Goal: Task Accomplishment & Management: Use online tool/utility

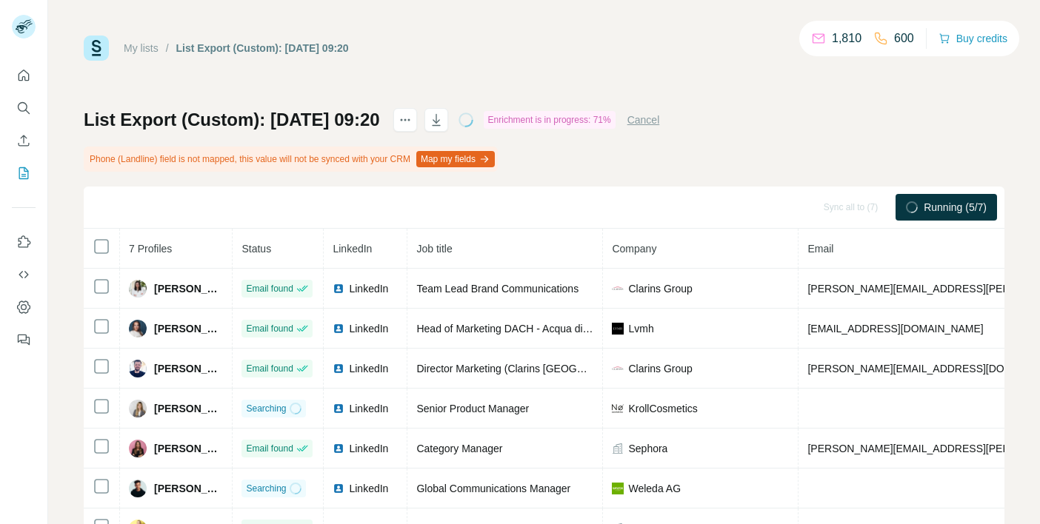
scroll to position [68, 0]
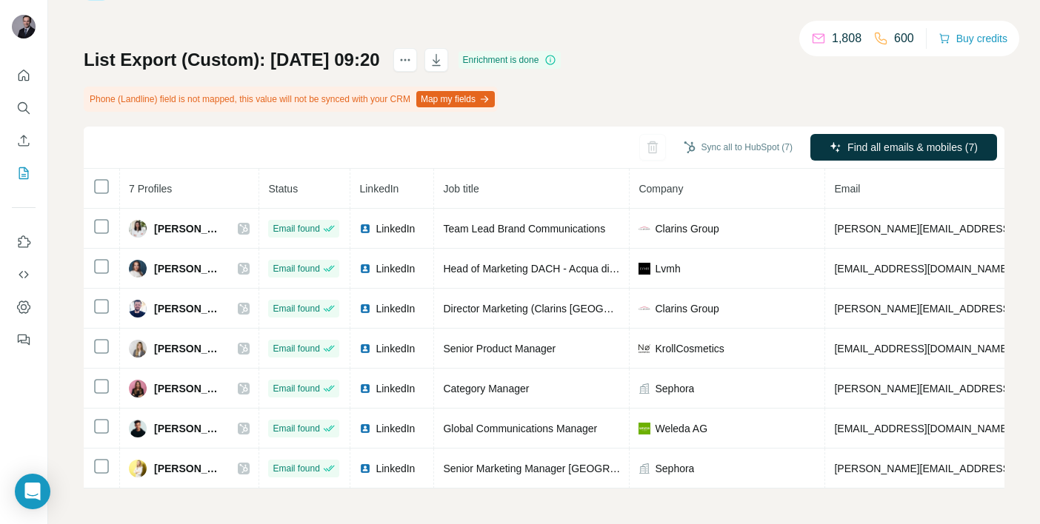
scroll to position [68, 0]
click at [24, 84] on button "Quick start" at bounding box center [24, 75] width 24 height 27
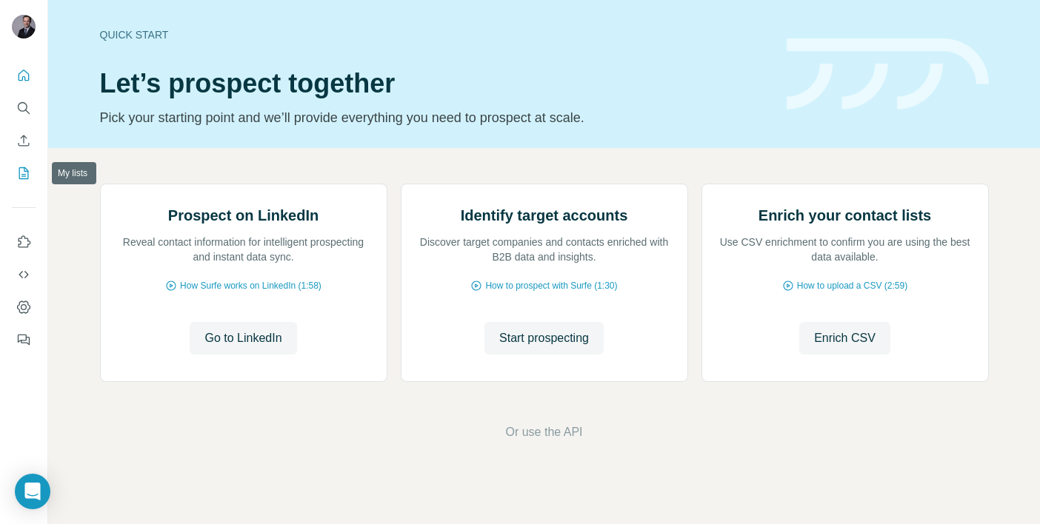
click at [24, 173] on icon "My lists" at bounding box center [23, 173] width 15 height 15
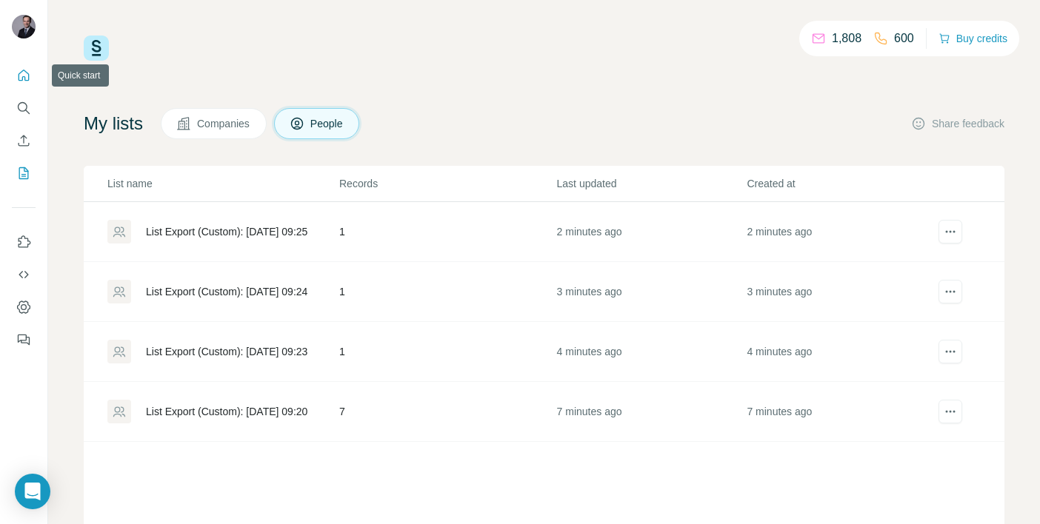
click at [23, 74] on icon "Quick start" at bounding box center [23, 75] width 15 height 15
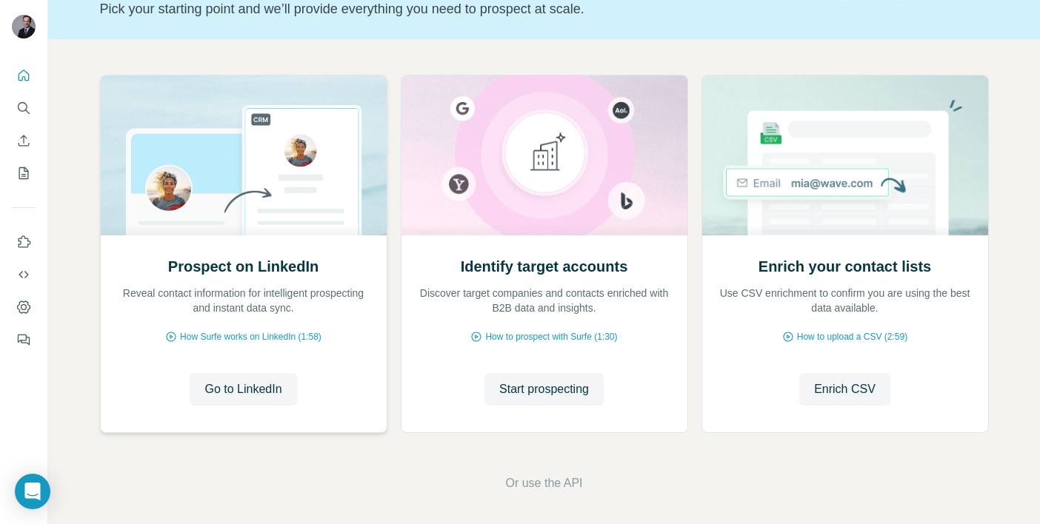
scroll to position [113, 0]
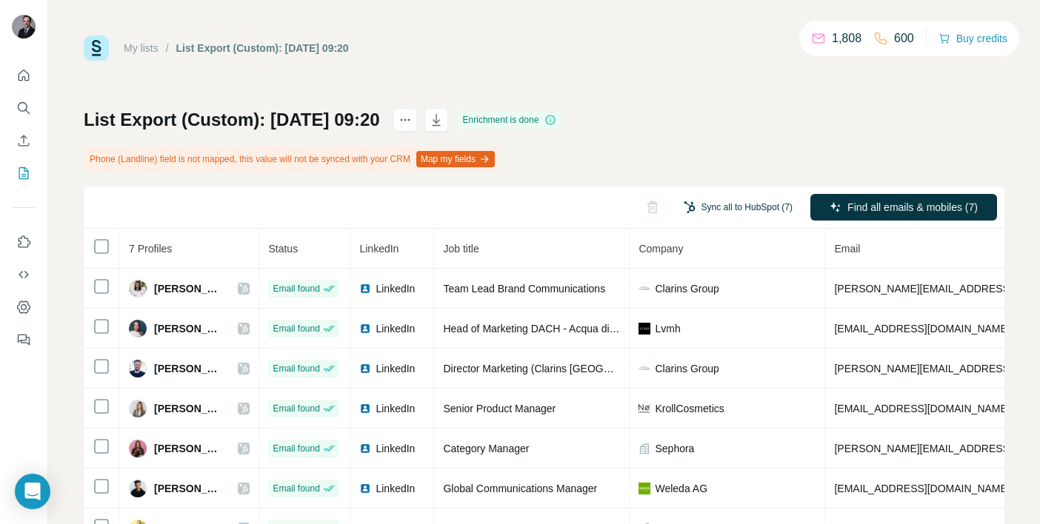
click at [738, 207] on button "Sync all to HubSpot (7)" at bounding box center [738, 207] width 130 height 22
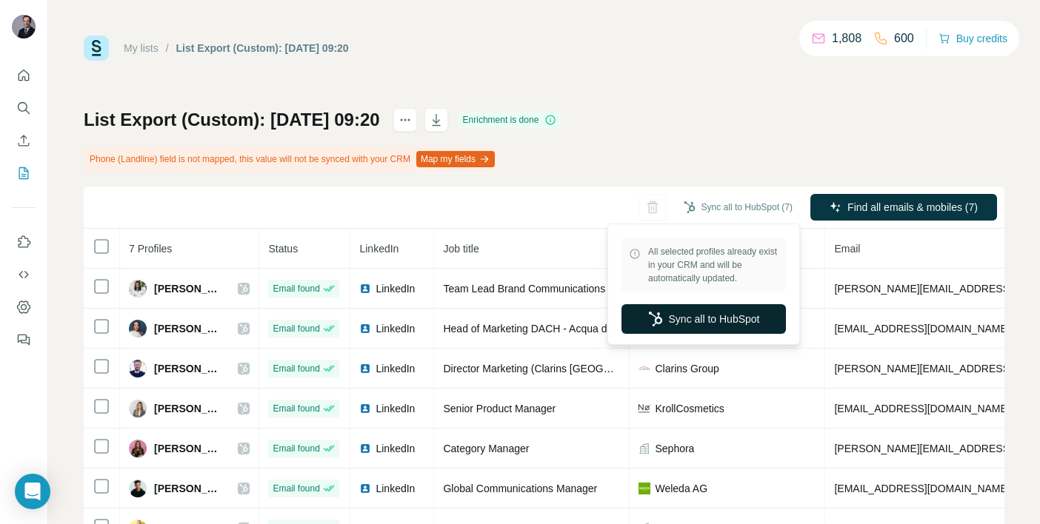
click at [720, 320] on button "Sync all to HubSpot" at bounding box center [704, 319] width 164 height 30
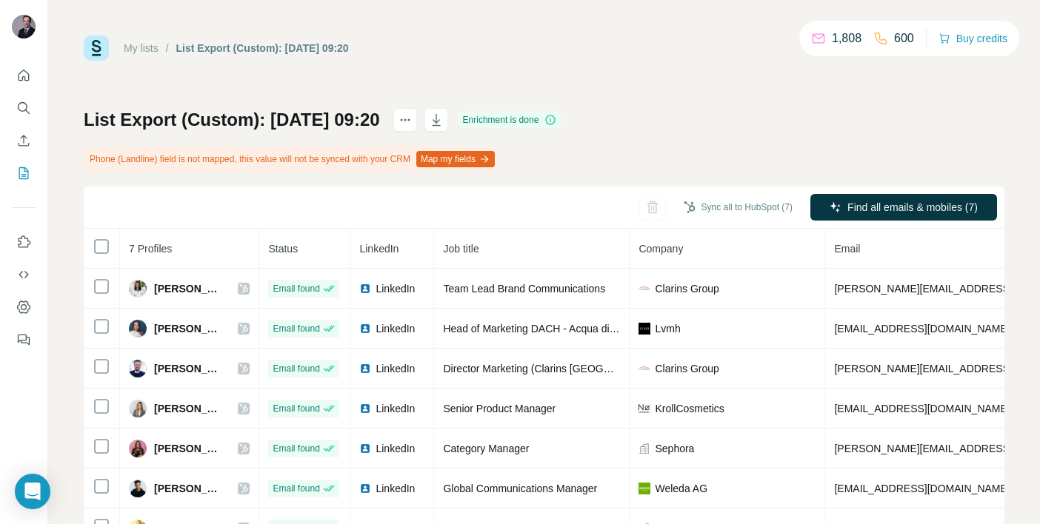
click at [144, 50] on link "My lists" at bounding box center [141, 48] width 35 height 12
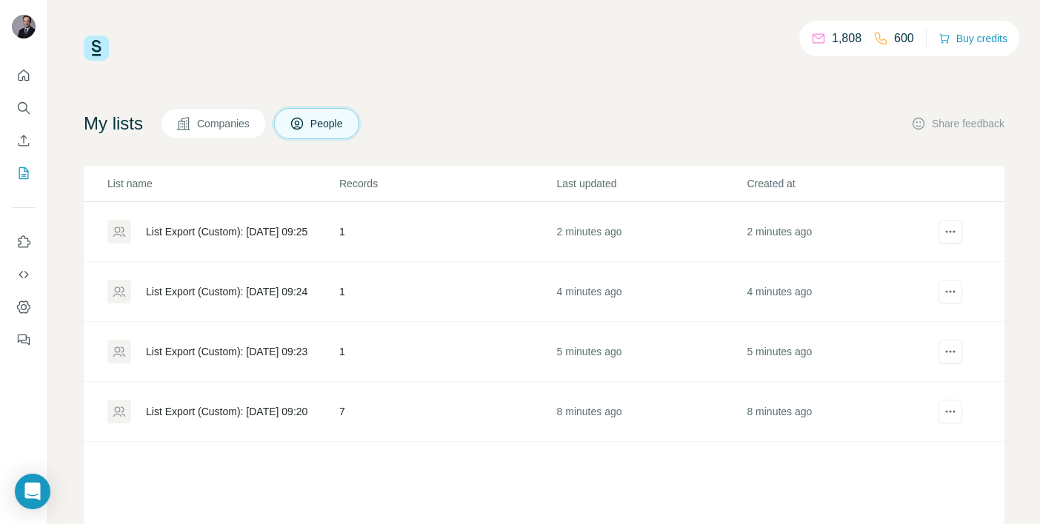
click at [368, 346] on td "1" at bounding box center [448, 352] width 218 height 60
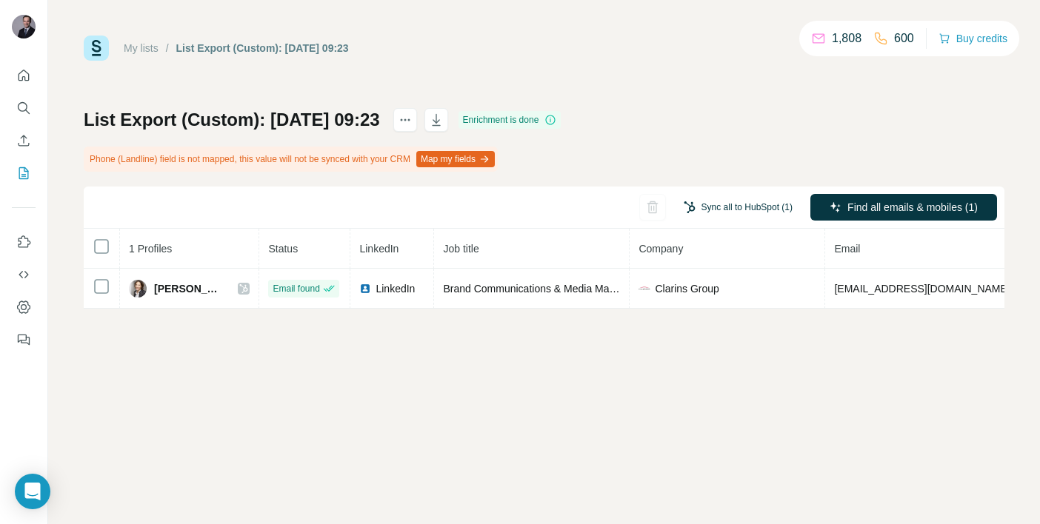
click at [709, 212] on button "Sync all to HubSpot (1)" at bounding box center [738, 207] width 130 height 22
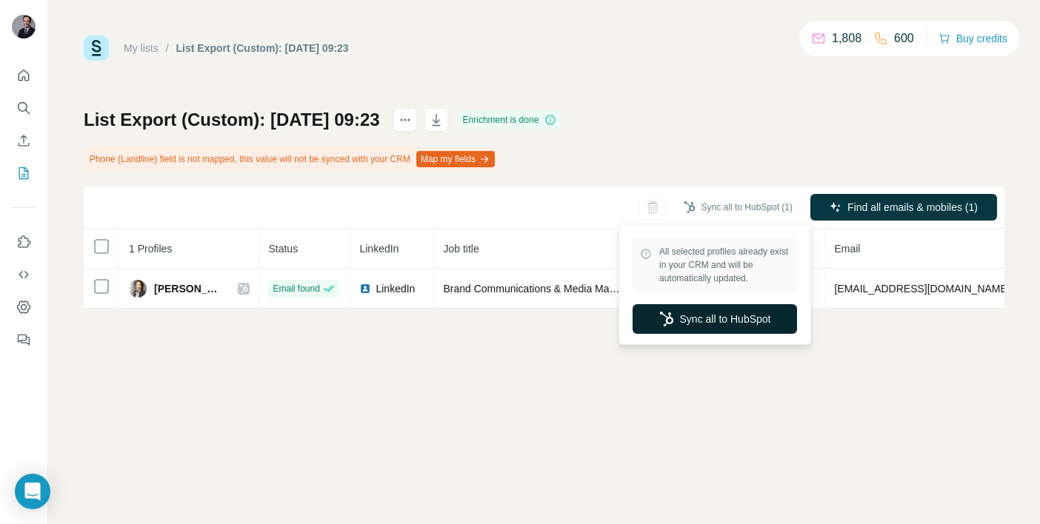
click at [704, 321] on button "Sync all to HubSpot" at bounding box center [715, 319] width 164 height 30
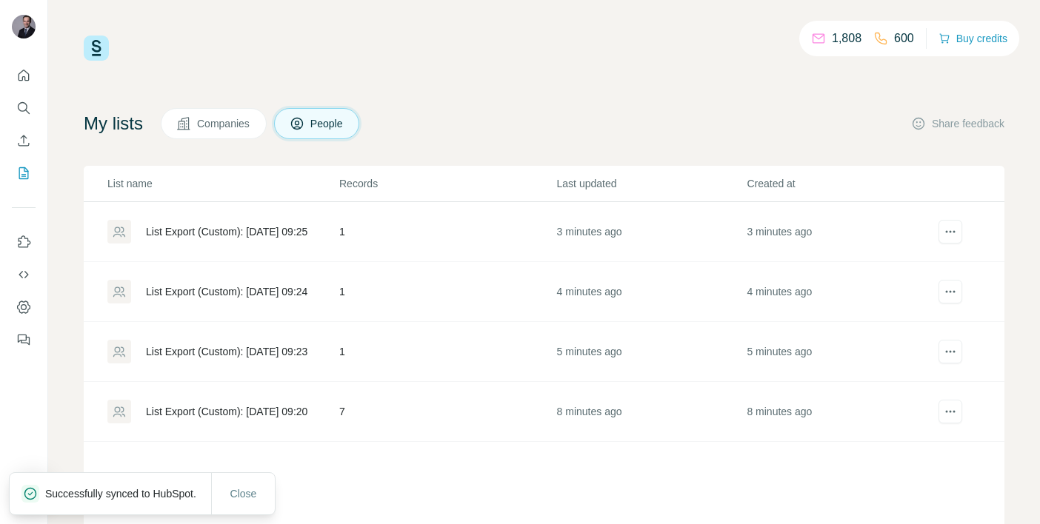
click at [579, 303] on td "4 minutes ago" at bounding box center [651, 292] width 190 height 60
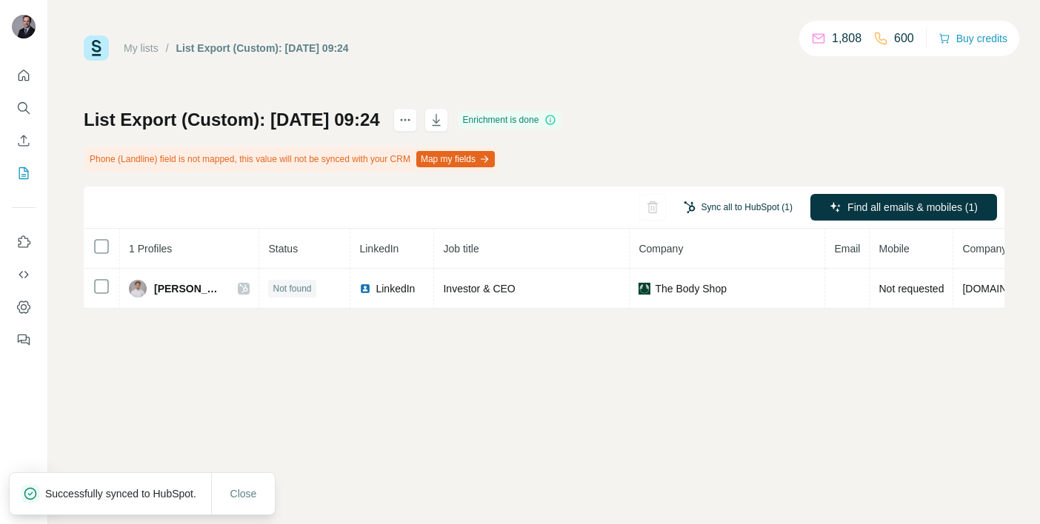
click at [713, 203] on button "Sync all to HubSpot (1)" at bounding box center [738, 207] width 130 height 22
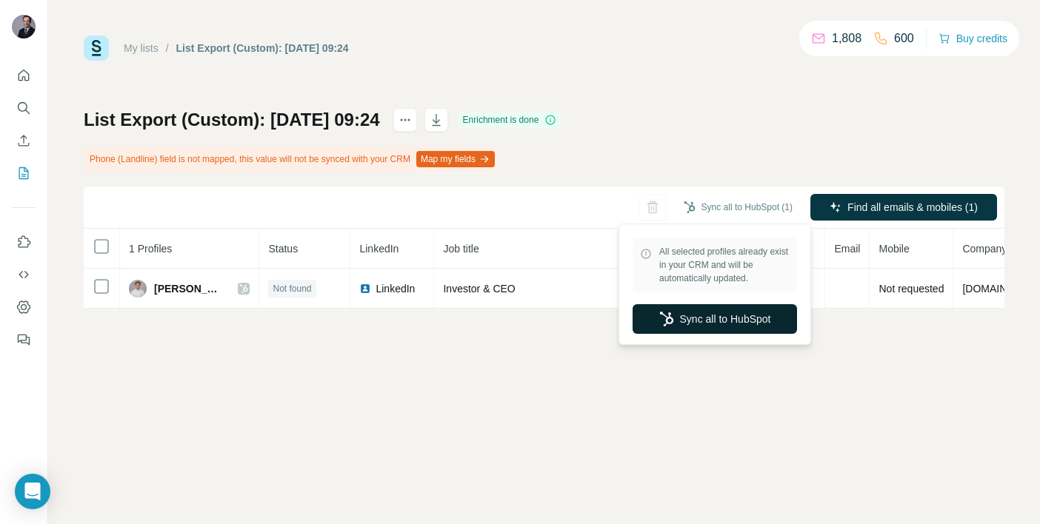
click at [695, 313] on button "Sync all to HubSpot" at bounding box center [715, 319] width 164 height 30
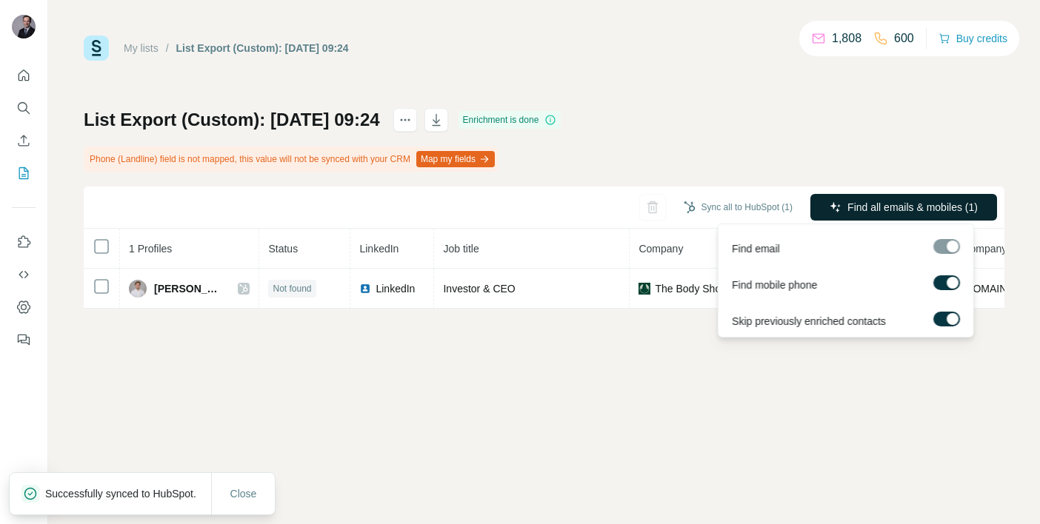
click at [854, 207] on span "Find all emails & mobiles (1)" at bounding box center [912, 207] width 130 height 15
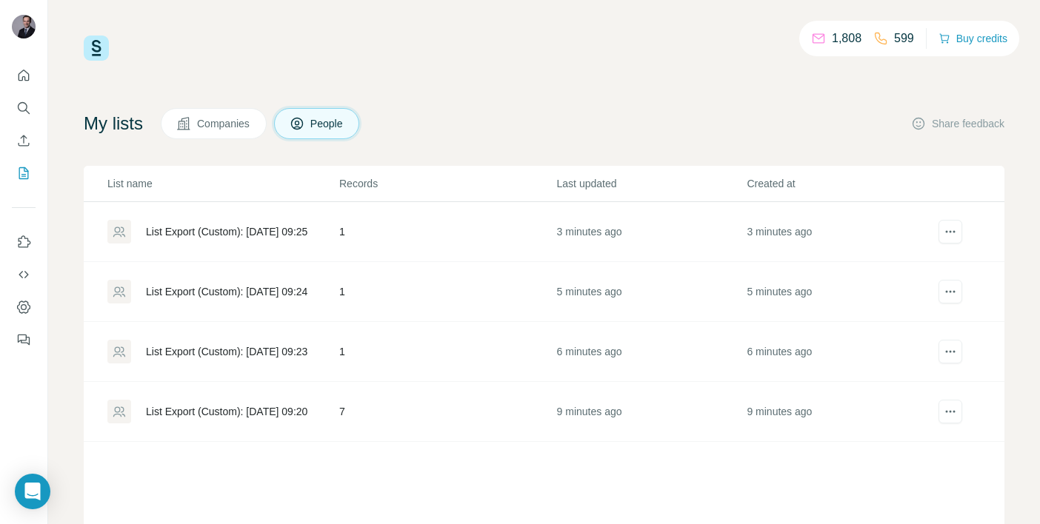
click at [389, 243] on td "1" at bounding box center [448, 232] width 218 height 60
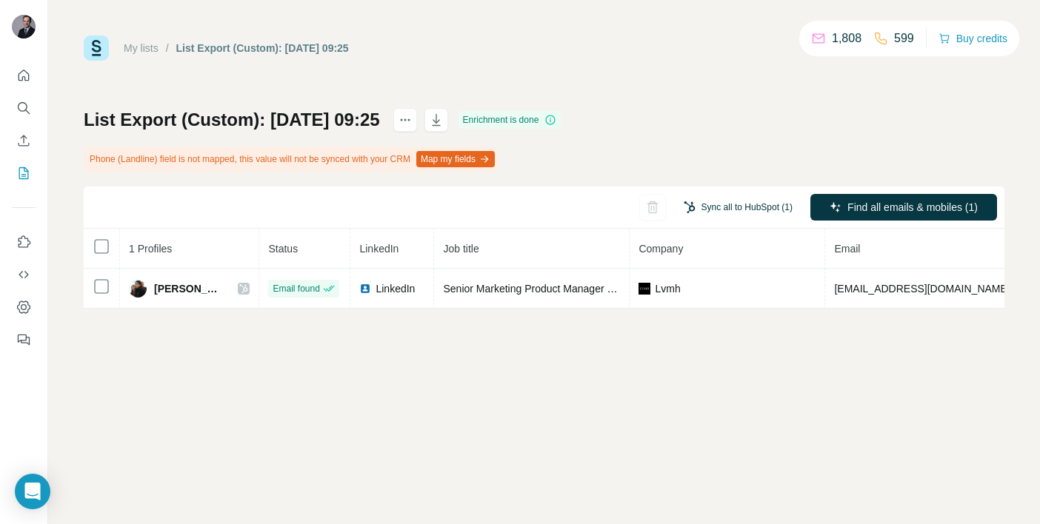
click at [744, 202] on button "Sync all to HubSpot (1)" at bounding box center [738, 207] width 130 height 22
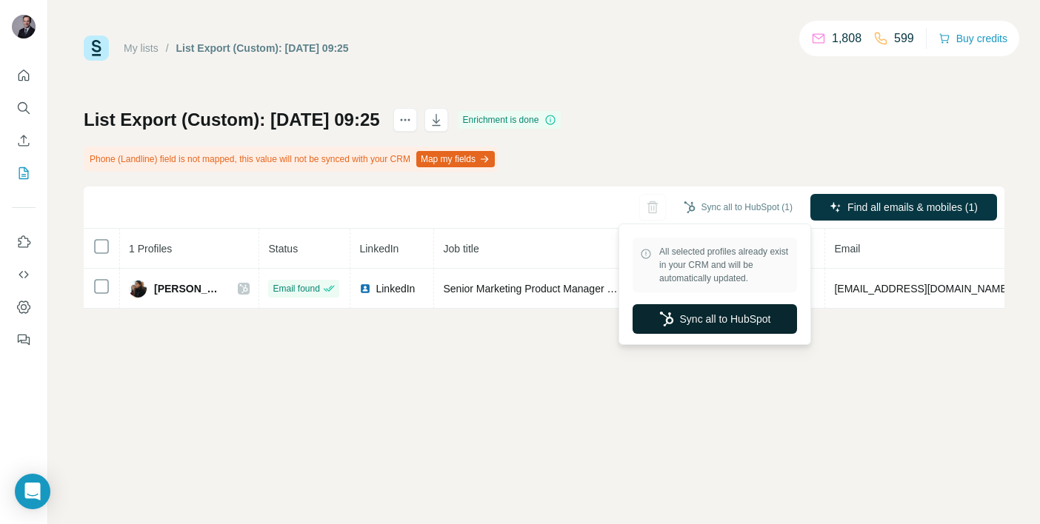
click at [719, 318] on button "Sync all to HubSpot" at bounding box center [715, 319] width 164 height 30
